Goal: Find specific page/section: Find specific page/section

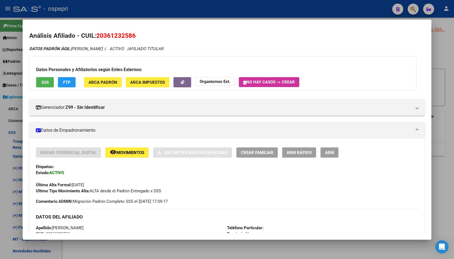
scroll to position [138, 0]
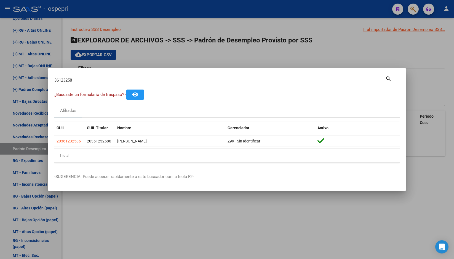
click at [110, 82] on input "36123258" at bounding box center [219, 80] width 331 height 5
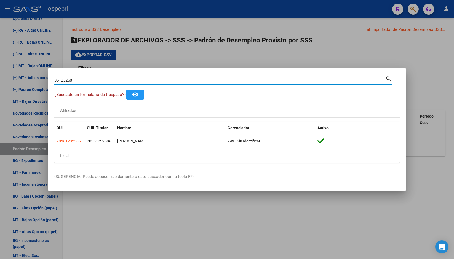
click at [110, 82] on input "36123258" at bounding box center [219, 80] width 331 height 5
paste input "24785492"
type input "24785492"
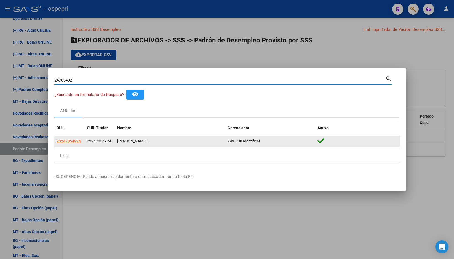
click at [71, 138] on app-link-go-to "23247854924" at bounding box center [69, 141] width 24 height 6
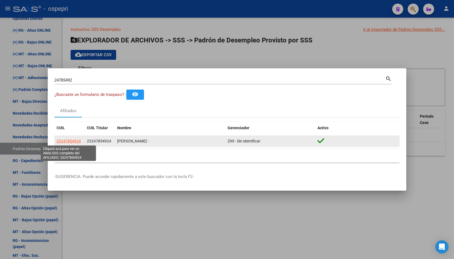
click at [71, 139] on span "23247854924" at bounding box center [69, 141] width 24 height 4
type textarea "23247854924"
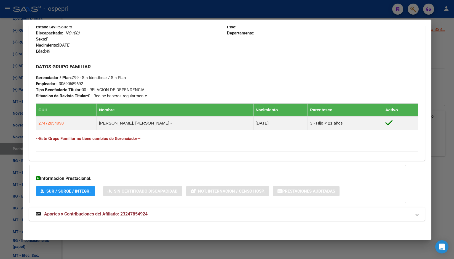
click at [132, 214] on span "Aportes y Contribuciones del Afiliado: 23247854924" at bounding box center [95, 213] width 103 height 5
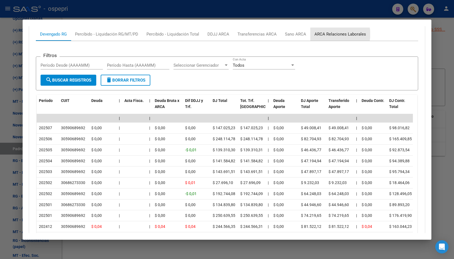
click at [338, 34] on div "ARCA Relaciones Laborales" at bounding box center [340, 34] width 52 height 6
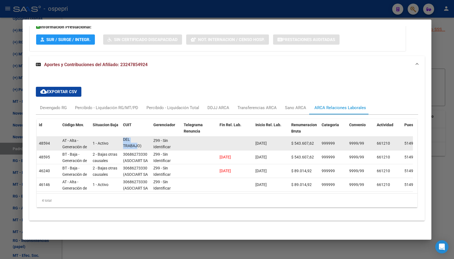
scroll to position [0, 0]
drag, startPoint x: 125, startPoint y: 143, endPoint x: 136, endPoint y: 138, distance: 11.6
click at [136, 138] on span "(ASOCIART SA ASEGURADORA DE RIESGOS DEL TRABAJO)" at bounding box center [136, 147] width 27 height 29
click at [139, 141] on span "(ASOCIART SA ASEGURADORA DE RIESGOS DEL TRABAJO)" at bounding box center [136, 152] width 27 height 29
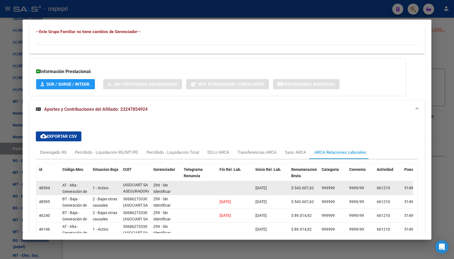
scroll to position [359, 0]
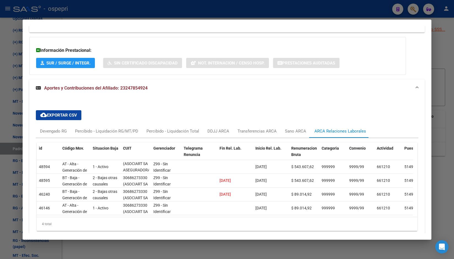
click at [438, 57] on div at bounding box center [227, 129] width 454 height 259
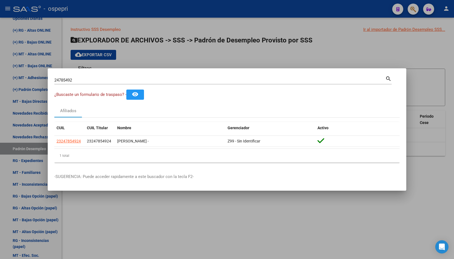
click at [386, 57] on div at bounding box center [227, 129] width 454 height 259
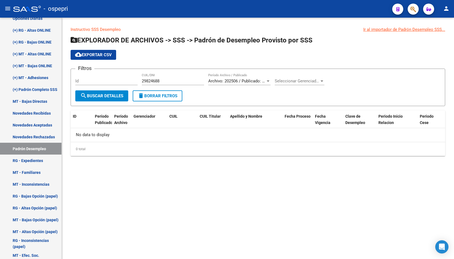
click at [416, 15] on mat-toolbar "menu - ospepri person" at bounding box center [227, 9] width 454 height 18
click at [414, 13] on span "button" at bounding box center [413, 9] width 6 height 11
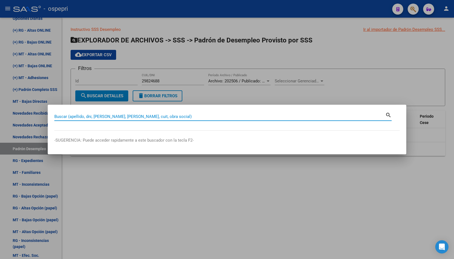
click at [119, 115] on input "Buscar (apellido, dni, [PERSON_NAME], [PERSON_NAME], cuit, obra social)" at bounding box center [219, 116] width 331 height 5
click at [366, 72] on div at bounding box center [227, 129] width 454 height 259
